Goal: Transaction & Acquisition: Purchase product/service

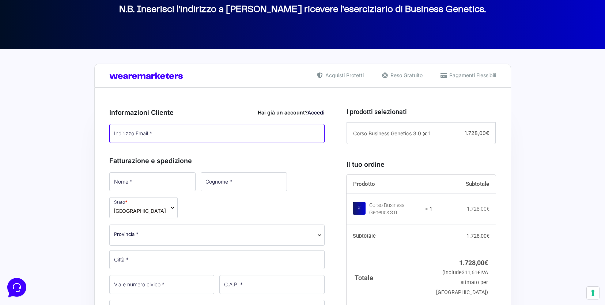
click at [186, 131] on input "Indirizzo Email *" at bounding box center [217, 133] width 216 height 19
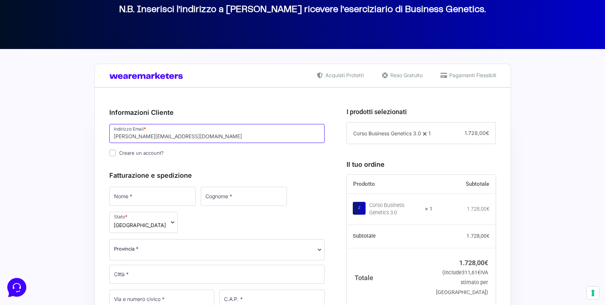
type input "[PERSON_NAME][EMAIL_ADDRESS][DOMAIN_NAME]"
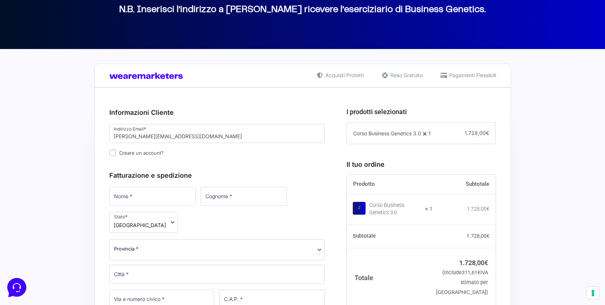
click at [109, 152] on input "Creare un account?" at bounding box center [112, 152] width 7 height 7
checkbox input "true"
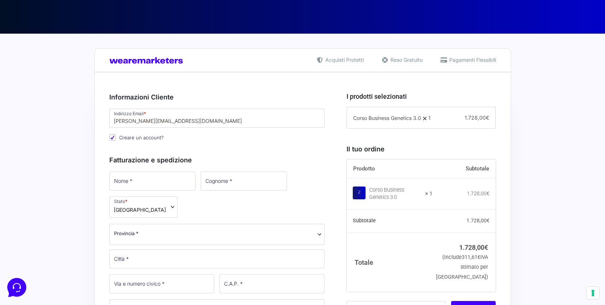
scroll to position [139, 0]
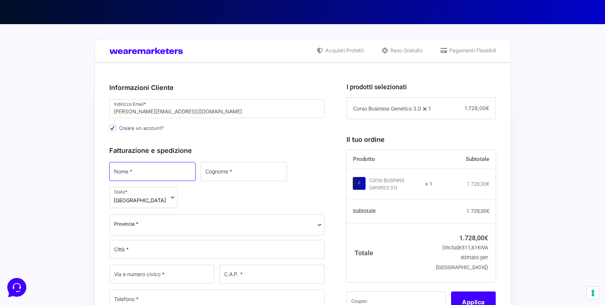
click at [157, 176] on input "Nome *" at bounding box center [152, 171] width 86 height 19
type input "[PERSON_NAME]"
click at [208, 175] on input "Cognome *" at bounding box center [243, 171] width 86 height 19
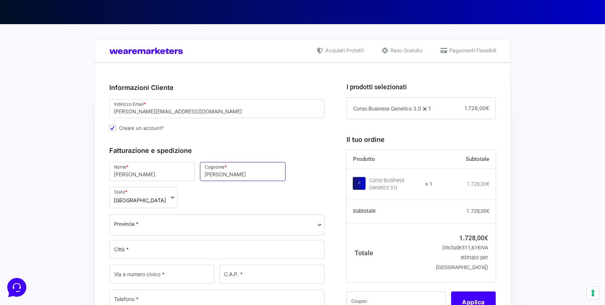
type input "[PERSON_NAME]"
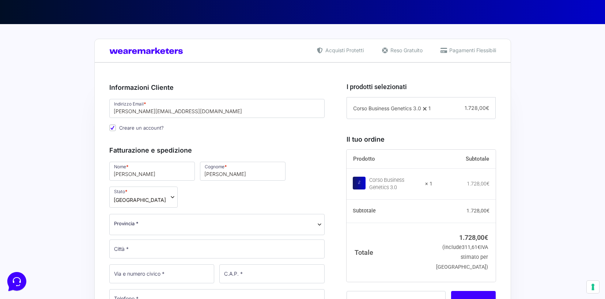
click at [166, 220] on span "Provincia *" at bounding box center [217, 224] width 206 height 8
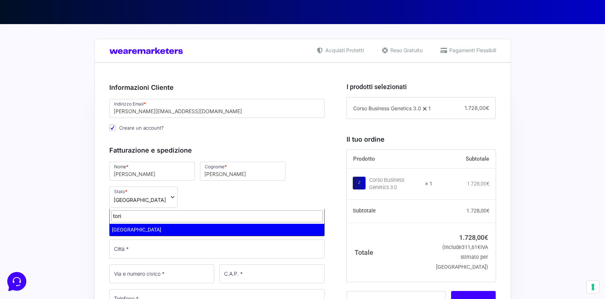
type input "tori"
select select "TO"
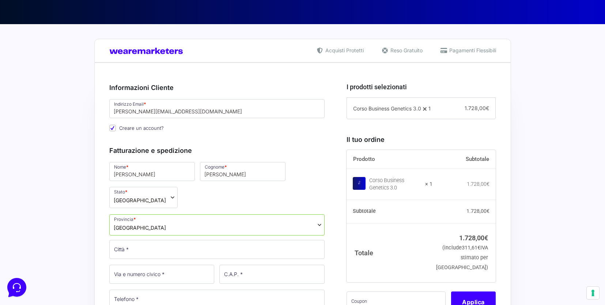
scroll to position [141, 0]
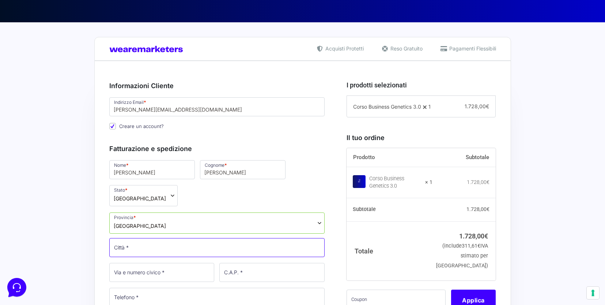
click at [149, 238] on input "Città *" at bounding box center [217, 247] width 216 height 19
type input "[GEOGRAPHIC_DATA]"
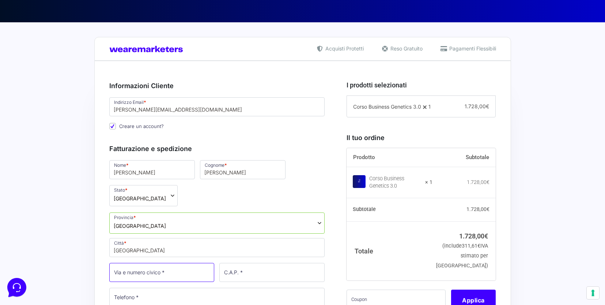
click at [148, 263] on input "Via e numero civico *" at bounding box center [161, 272] width 105 height 19
type input "strada del Lionetto 27"
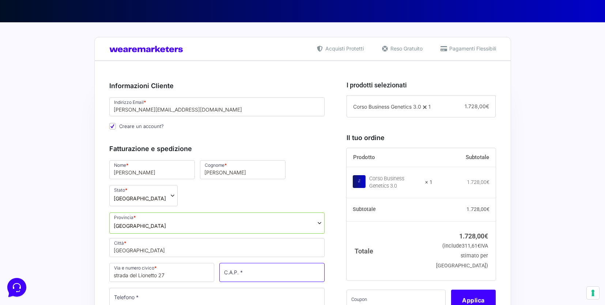
click at [233, 263] on input "C.A.P. *" at bounding box center [271, 272] width 105 height 19
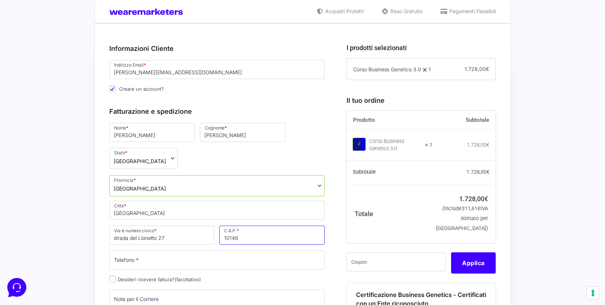
scroll to position [226, 0]
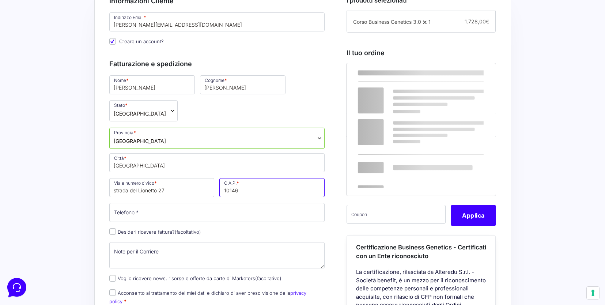
type input "10146"
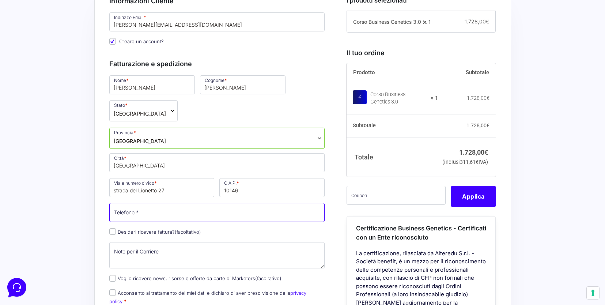
click at [200, 203] on input "Telefono *" at bounding box center [217, 212] width 216 height 19
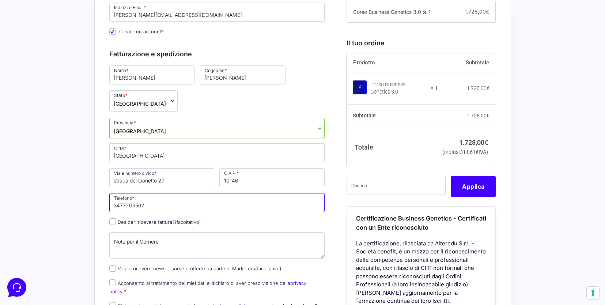
type input "3477209562"
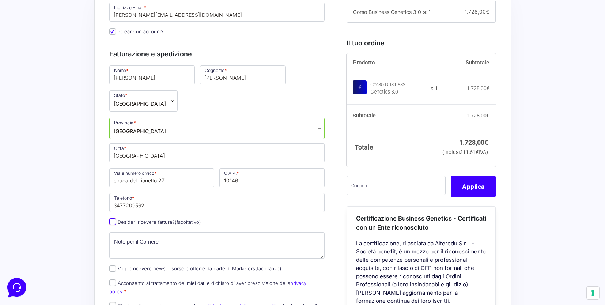
click at [114, 218] on input "Desideri ricevere fattura? (facoltativo)" at bounding box center [112, 221] width 7 height 7
checkbox input "true"
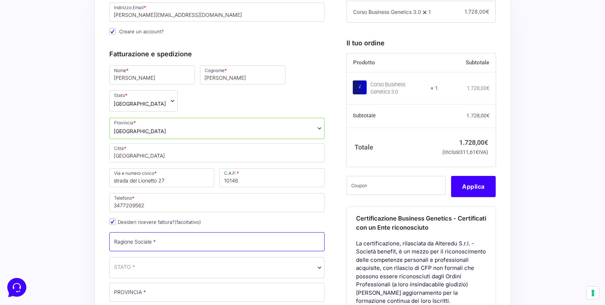
click at [142, 232] on input "Ragione Sociale *" at bounding box center [217, 241] width 216 height 19
type input "Company Traile Srl"
click at [140, 263] on span "STATO *" at bounding box center [217, 267] width 206 height 8
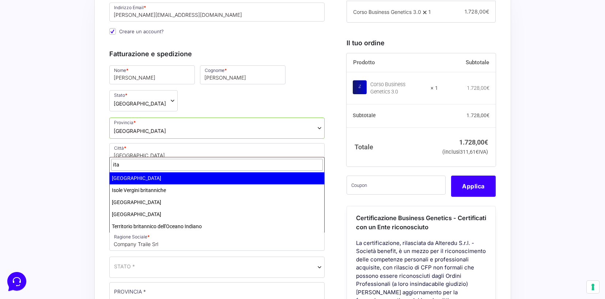
type input "ita"
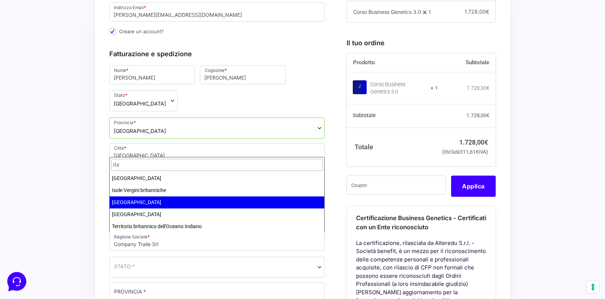
select select "IT"
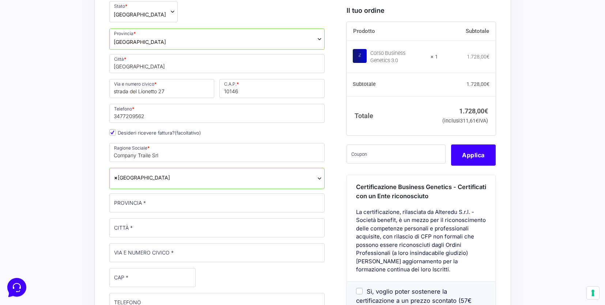
scroll to position [326, 0]
click at [156, 193] on input "PROVINCIA *" at bounding box center [217, 202] width 216 height 19
type input "[GEOGRAPHIC_DATA]"
click at [152, 218] on input "CITTÀ *" at bounding box center [217, 227] width 216 height 19
type input "[GEOGRAPHIC_DATA]"
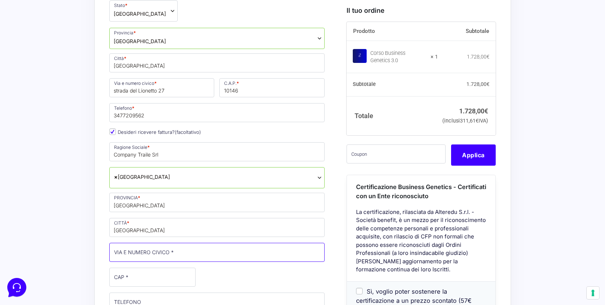
click at [149, 243] on input "VIA E NUMERO CIVICO *" at bounding box center [217, 252] width 216 height 19
type input "strada del Lionetto 27"
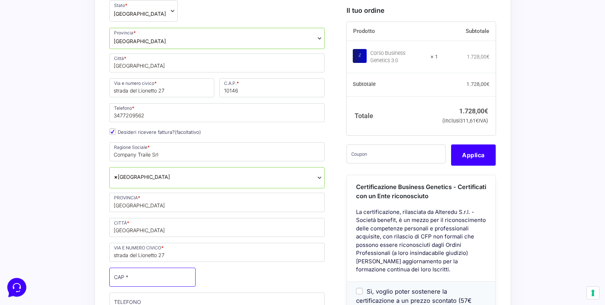
click at [140, 267] on input "CAP *" at bounding box center [152, 276] width 86 height 19
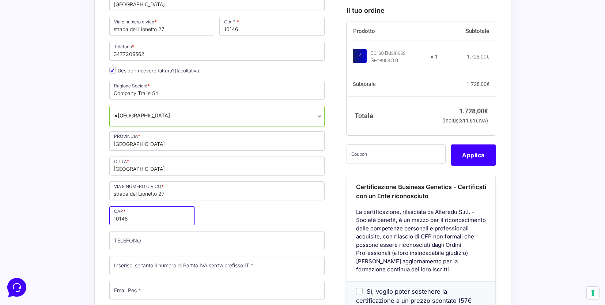
scroll to position [400, 0]
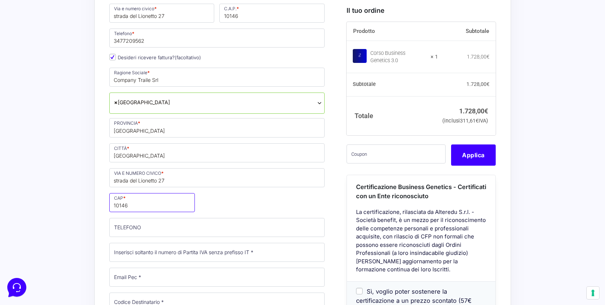
type input "10146"
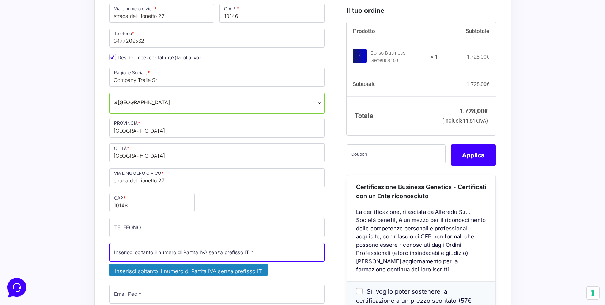
click at [144, 243] on input "Partita Iva *" at bounding box center [217, 252] width 216 height 19
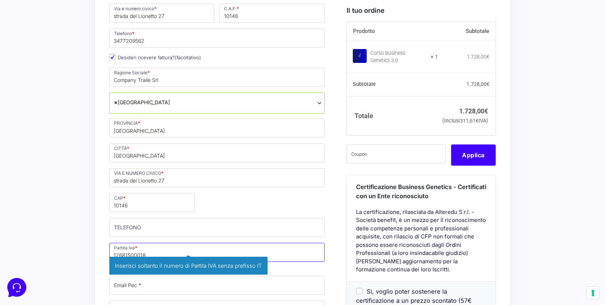
type input "12681500018"
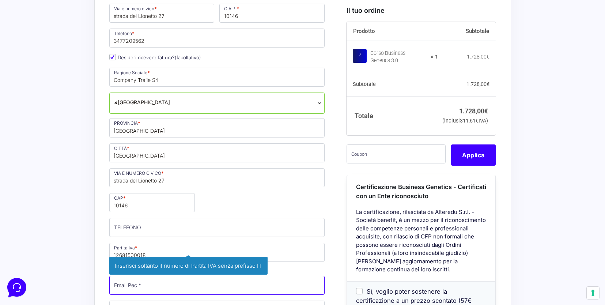
click at [143, 259] on div "Nome * [PERSON_NAME] * [PERSON_NAME] Stato * Seleziona un paese / una regione… …" at bounding box center [217, 158] width 221 height 516
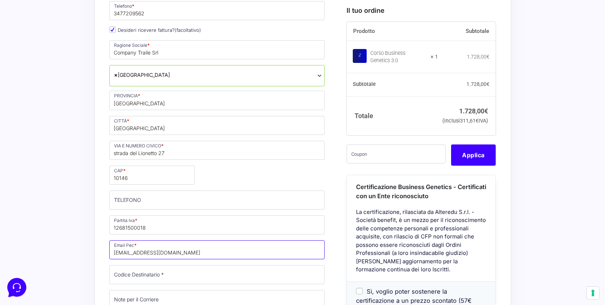
scroll to position [446, 0]
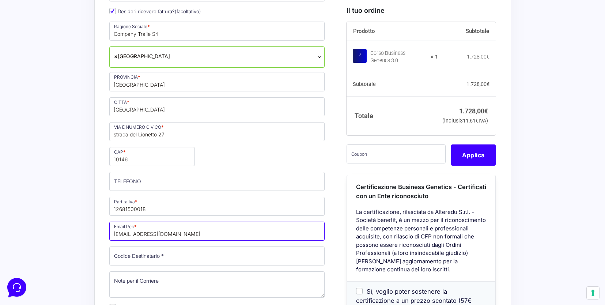
type input "[EMAIL_ADDRESS][DOMAIN_NAME]"
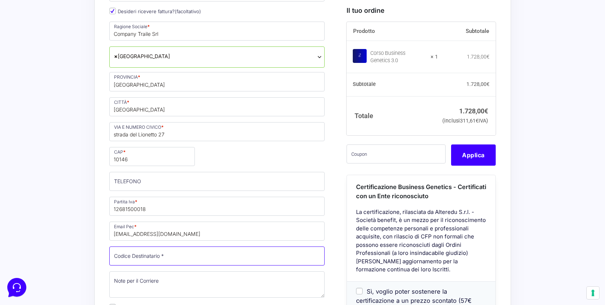
click at [137, 246] on input "Codice Destinatario *" at bounding box center [217, 255] width 216 height 19
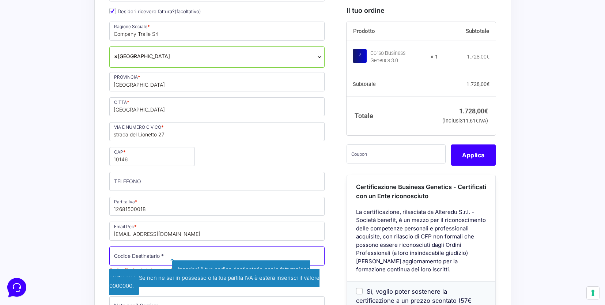
click at [160, 246] on input "Codice Destinatario *" at bounding box center [217, 255] width 216 height 19
paste input "JI3TXCE"
type input "JI3TXCE"
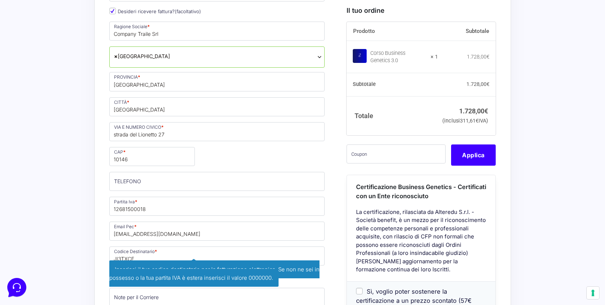
click at [58, 206] on div "Acquisti Protetti Reso Gratuito Pagamenti Flessibili Riepilogo Ordine 1.728,00 …" at bounding box center [302, 216] width 605 height 998
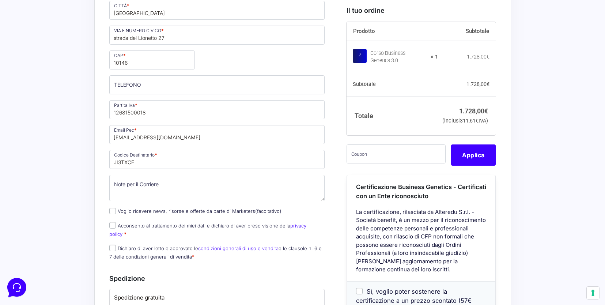
scroll to position [544, 0]
click at [112, 221] on input "Acconsento al trattamento dei miei dati e dichiaro di aver preso visione della …" at bounding box center [112, 224] width 7 height 7
checkbox input "true"
click at [113, 243] on input "Dichiaro di aver letto e approvato le condizioni generali di uso e vendita e le…" at bounding box center [112, 246] width 7 height 7
checkbox input "true"
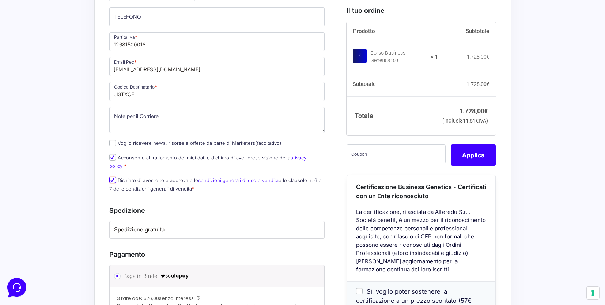
scroll to position [634, 0]
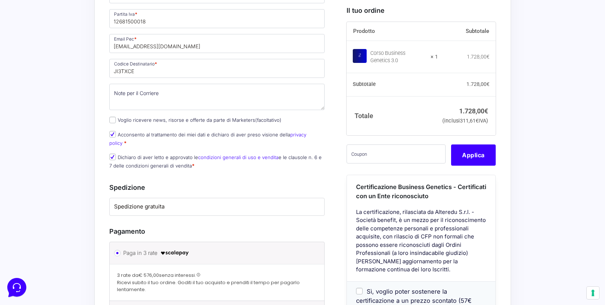
click at [167, 202] on label "Spedizione gratuita" at bounding box center [217, 206] width 206 height 8
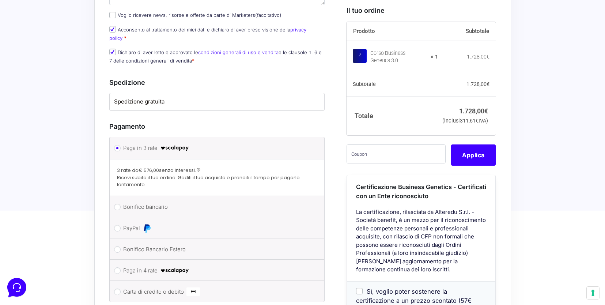
scroll to position [760, 0]
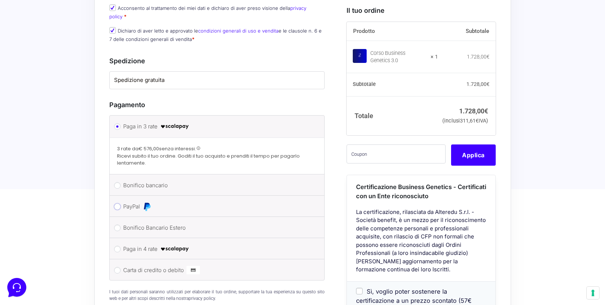
click at [119, 203] on input "PayPal" at bounding box center [117, 206] width 7 height 7
radio input "true"
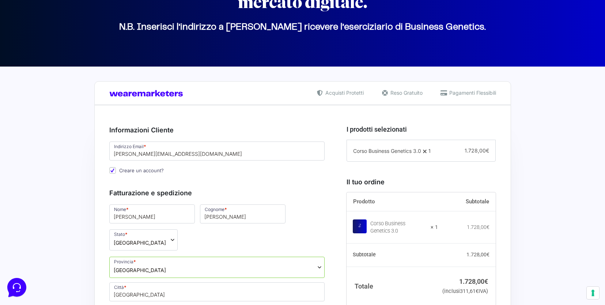
scroll to position [128, 0]
